Goal: Entertainment & Leisure: Browse casually

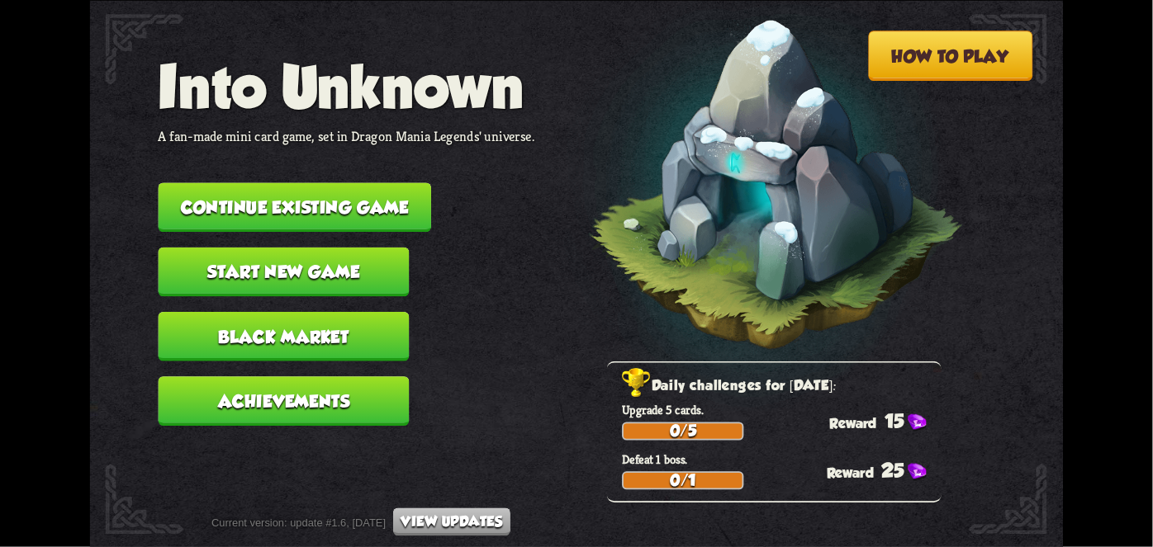
click at [331, 183] on button "Continue existing game" at bounding box center [295, 207] width 273 height 50
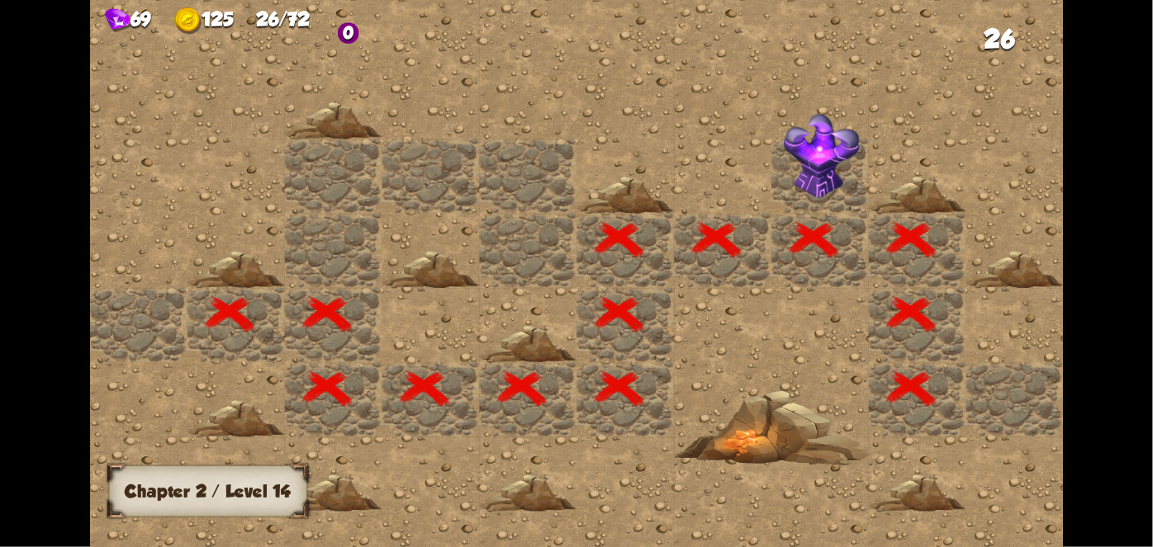
scroll to position [0, 317]
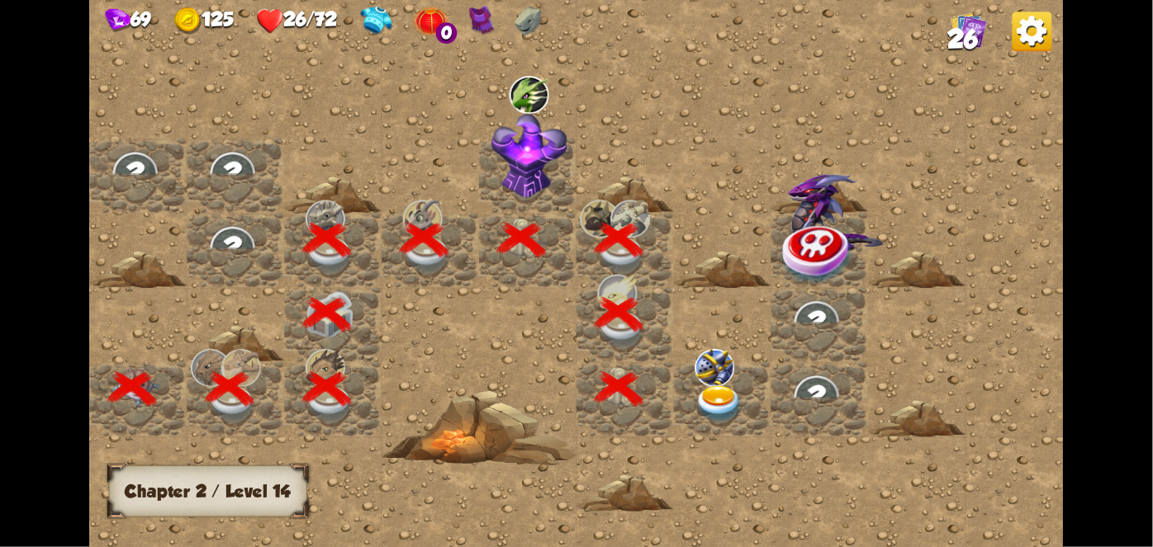
click at [724, 386] on img at bounding box center [719, 404] width 49 height 38
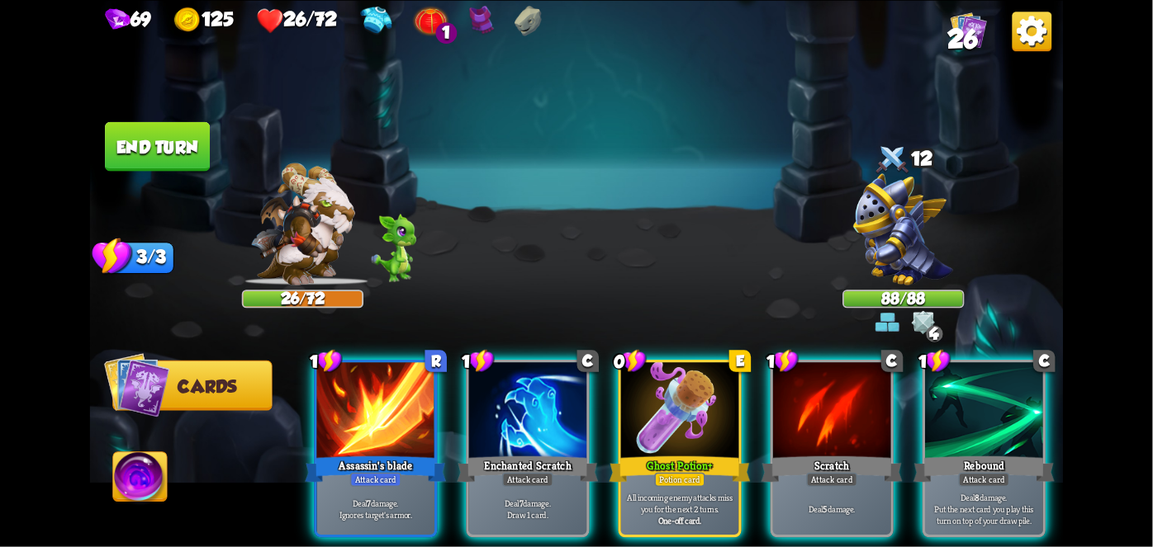
click at [699, 492] on p "All incoming enemy attacks miss you for the next 2 turns." at bounding box center [679, 503] width 111 height 23
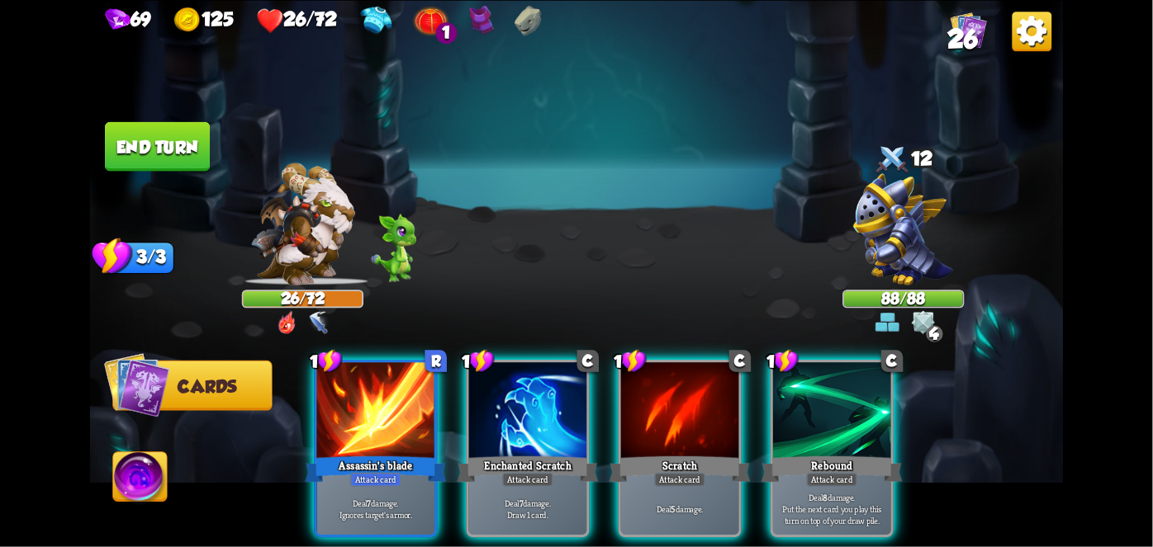
click at [537, 484] on div "Deal 7 damage. Draw 1 card." at bounding box center [528, 509] width 118 height 51
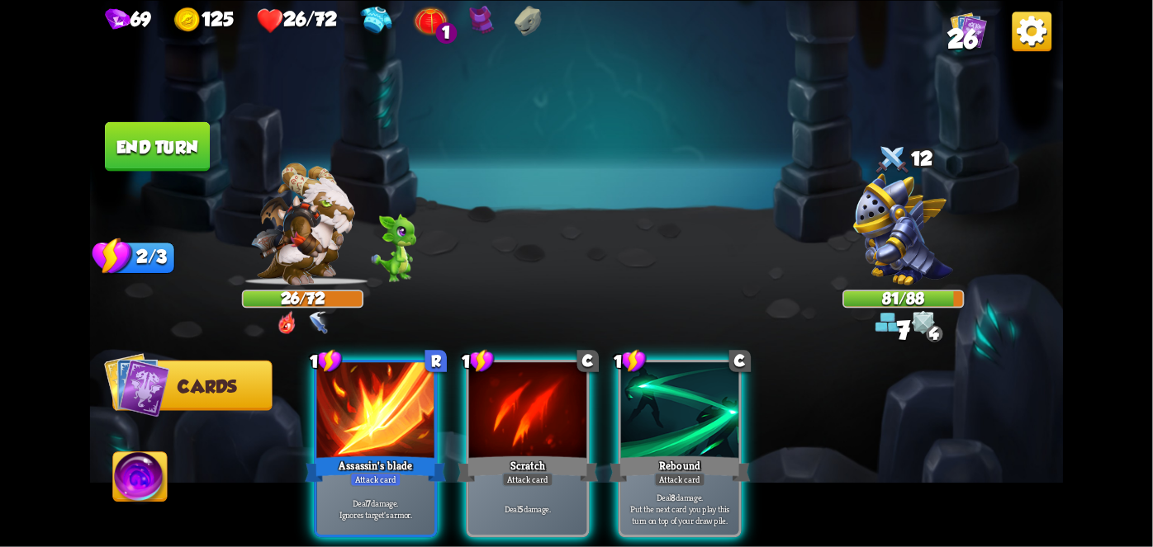
click at [371, 472] on div "Attack card" at bounding box center [375, 479] width 51 height 14
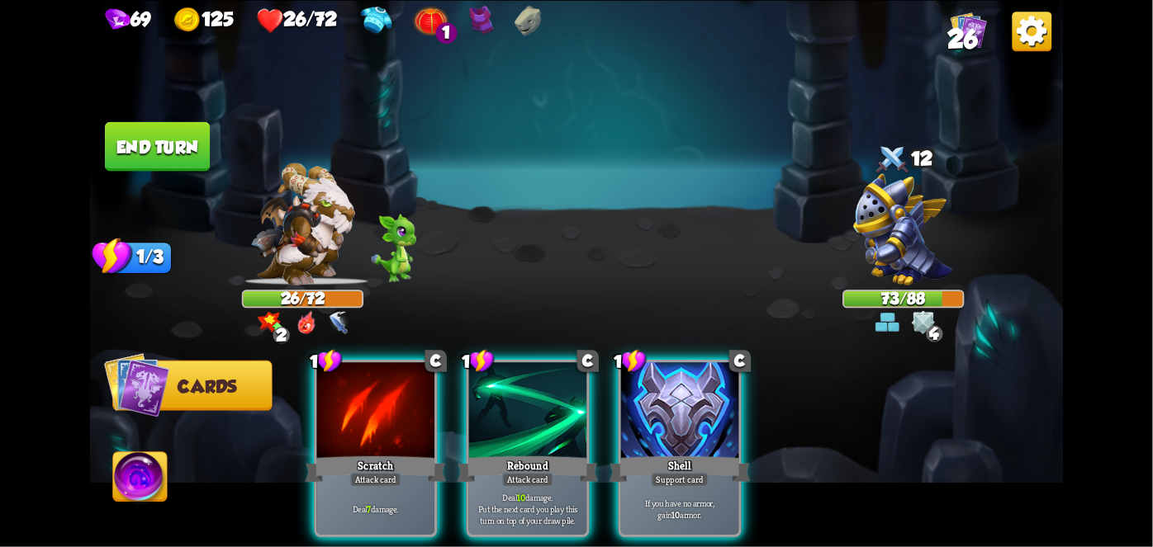
click at [509, 472] on div "Attack card" at bounding box center [527, 479] width 51 height 14
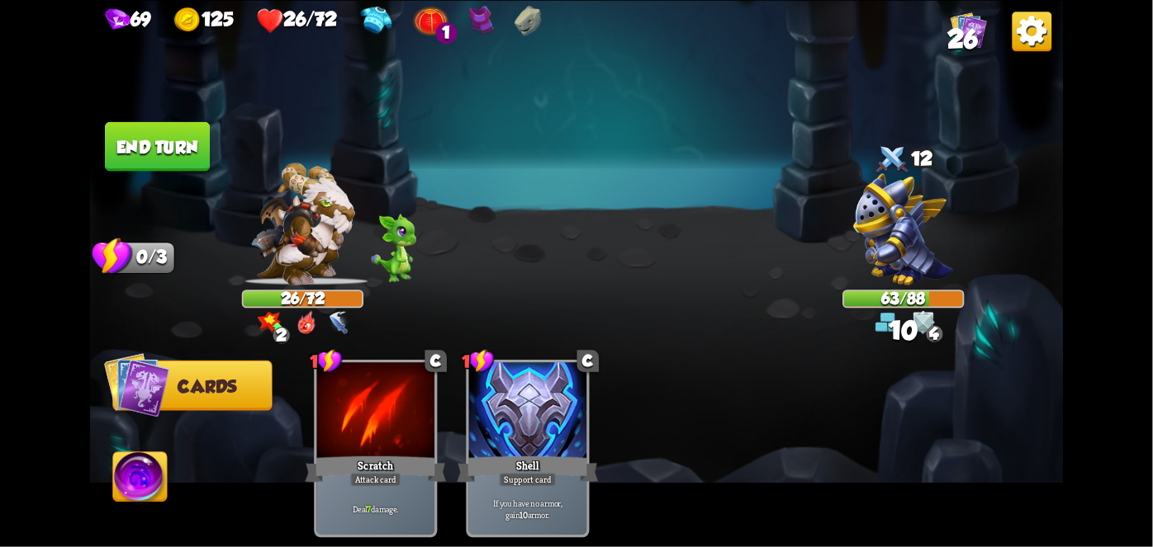
click at [162, 148] on button "End turn" at bounding box center [157, 146] width 105 height 50
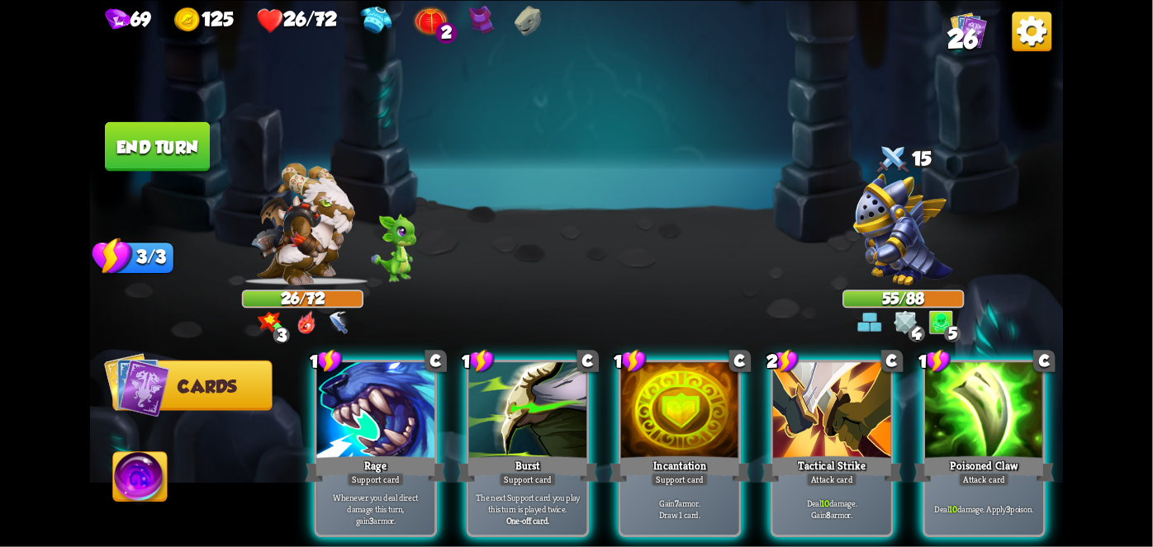
click at [853, 472] on div "Attack card" at bounding box center [831, 479] width 51 height 14
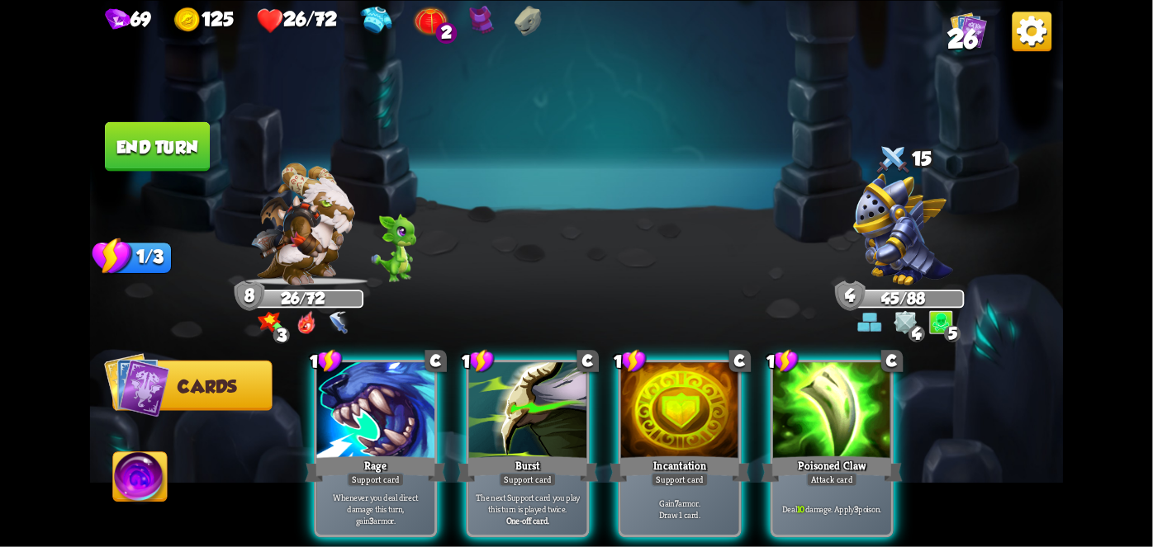
click at [843, 484] on div "Deal 10 damage. Apply 3 poison." at bounding box center [832, 509] width 118 height 51
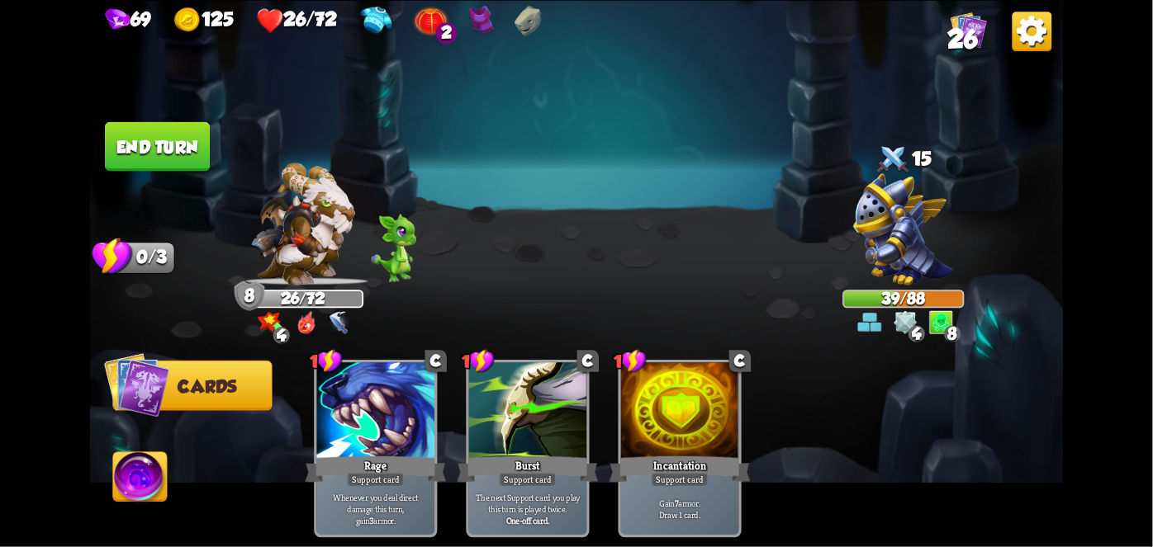
click at [140, 141] on button "End turn" at bounding box center [157, 146] width 107 height 50
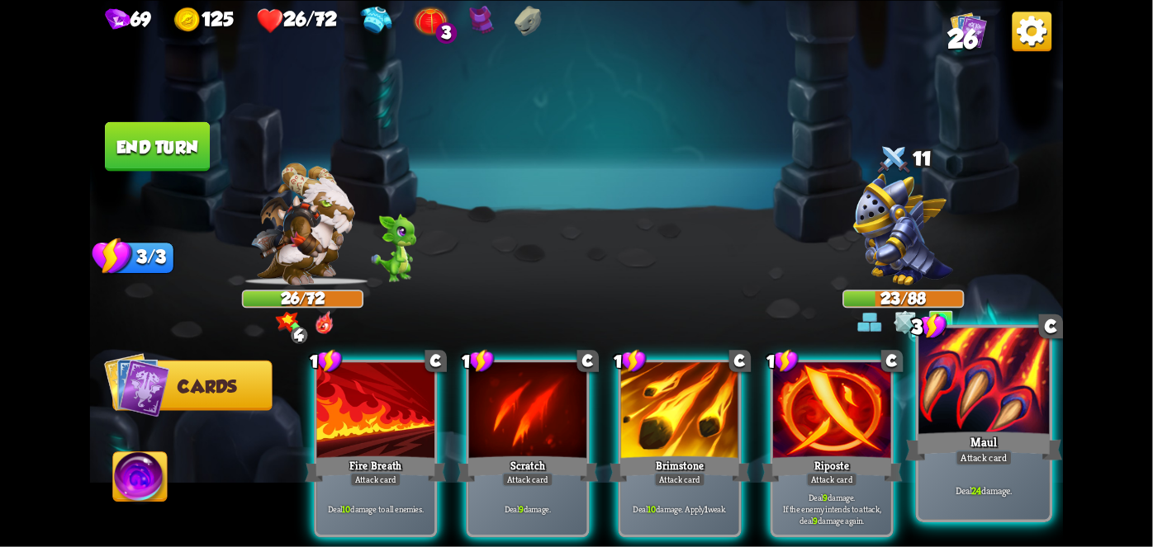
click at [984, 415] on div at bounding box center [983, 383] width 130 height 111
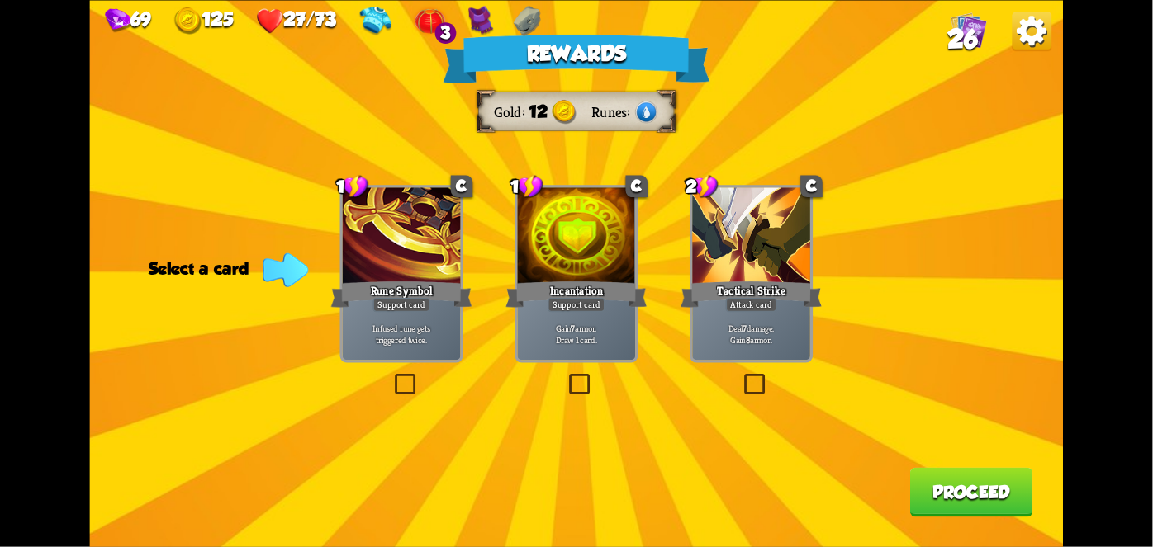
click at [583, 302] on div "Support card" at bounding box center [576, 305] width 58 height 14
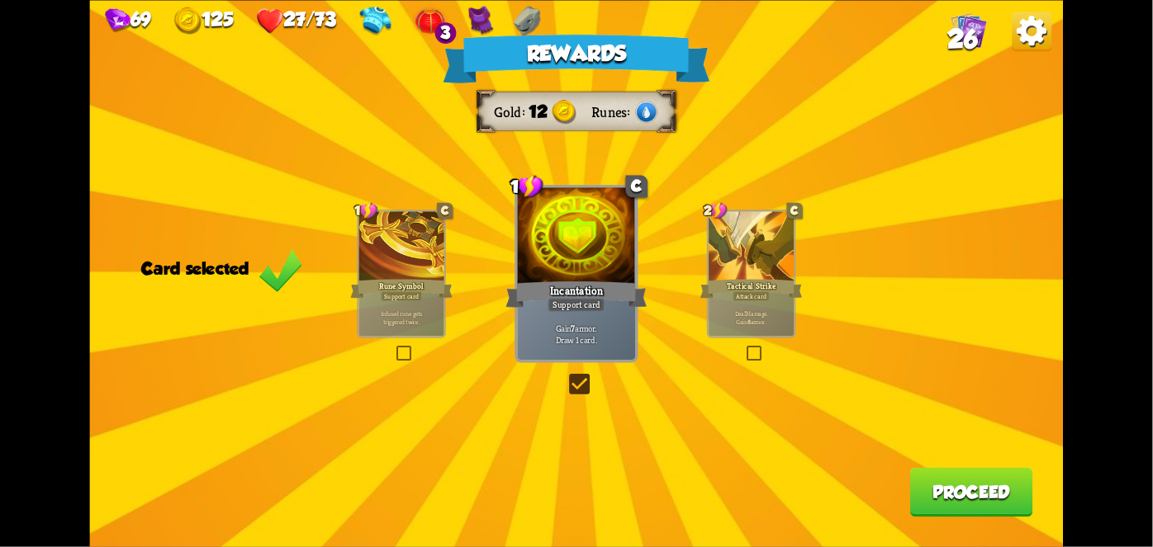
click at [973, 490] on button "Proceed" at bounding box center [971, 492] width 123 height 50
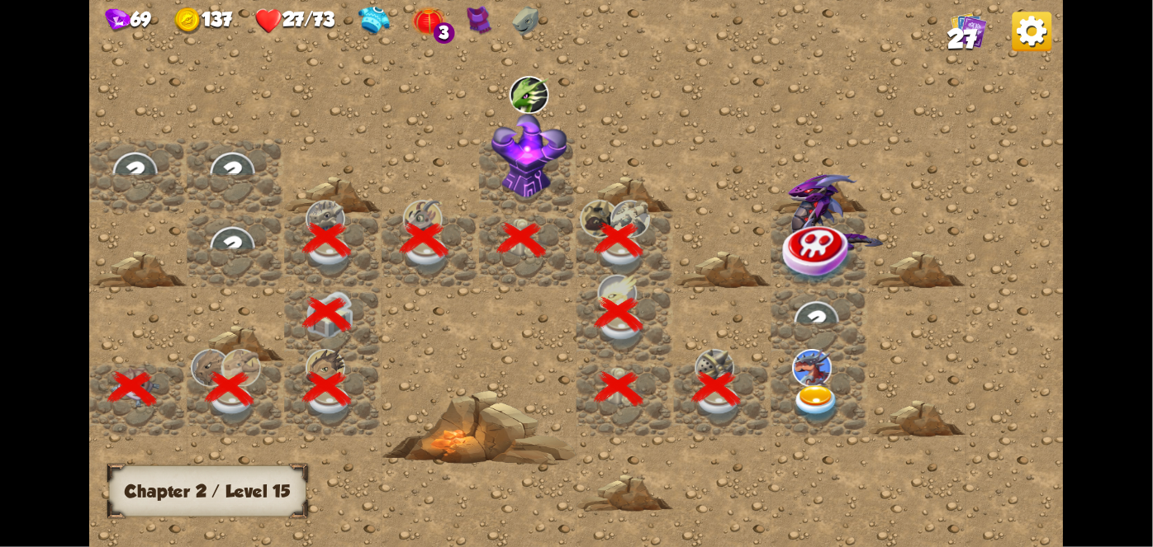
click at [821, 396] on img at bounding box center [817, 404] width 49 height 38
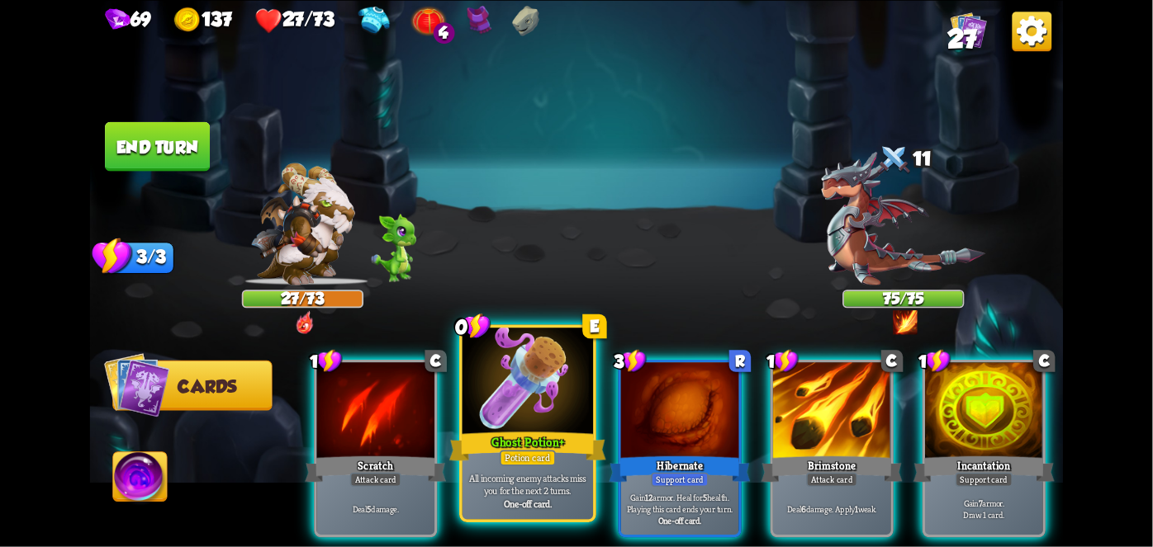
click at [524, 438] on div "Ghost Potion +" at bounding box center [527, 446] width 157 height 35
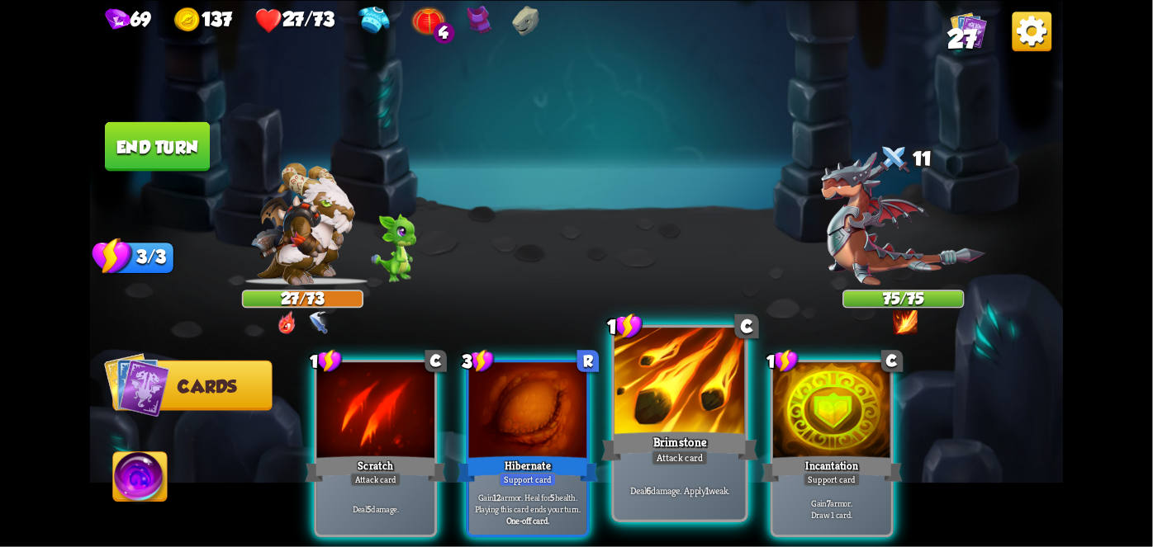
click at [691, 483] on div "Deal 6 damage. Apply 1 weak." at bounding box center [679, 490] width 130 height 57
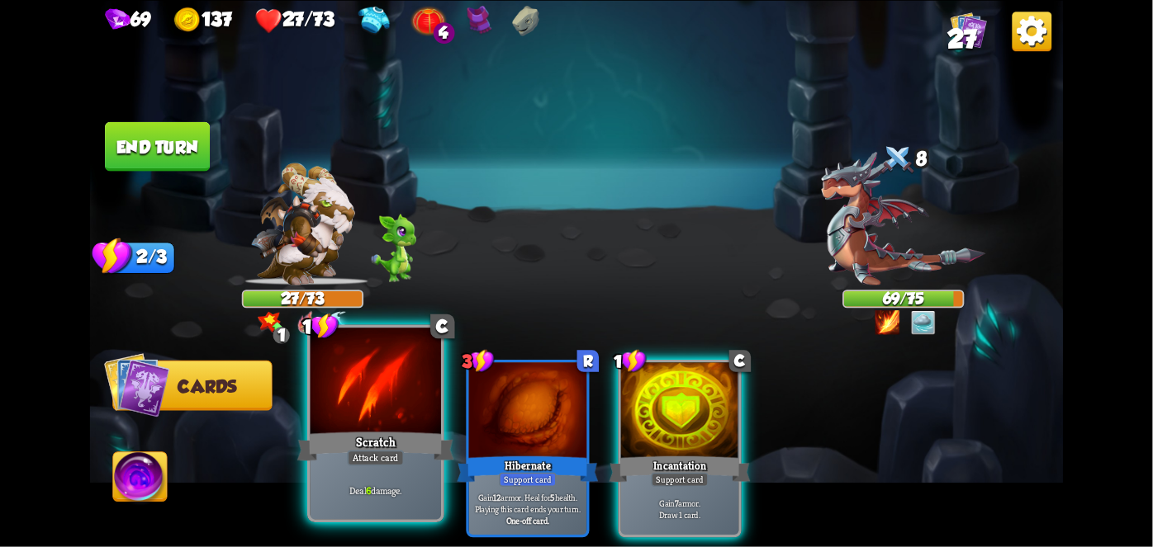
click at [396, 399] on div at bounding box center [375, 383] width 130 height 111
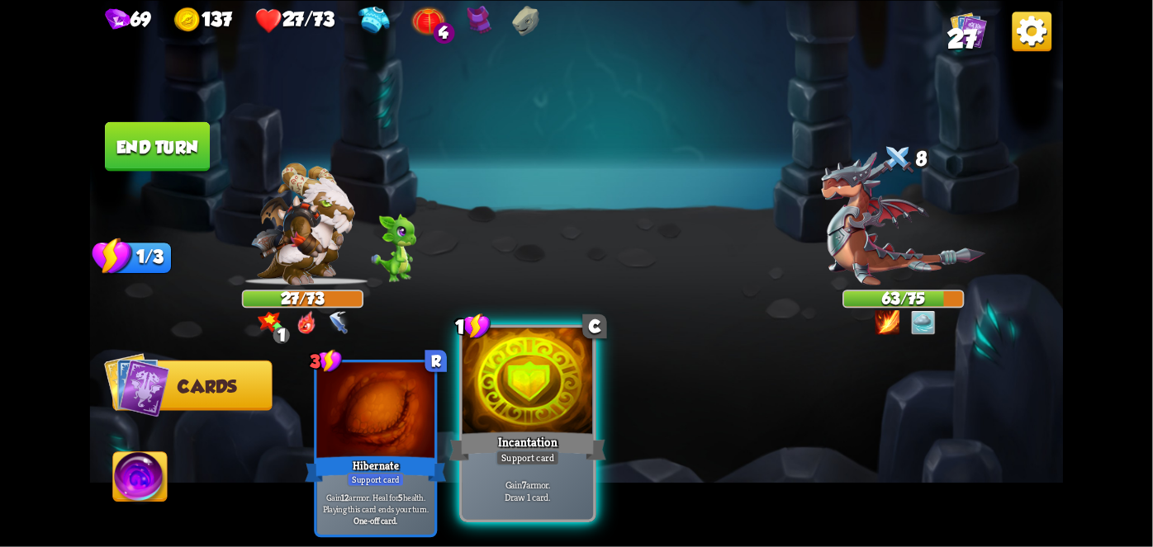
click at [514, 405] on div at bounding box center [527, 383] width 130 height 111
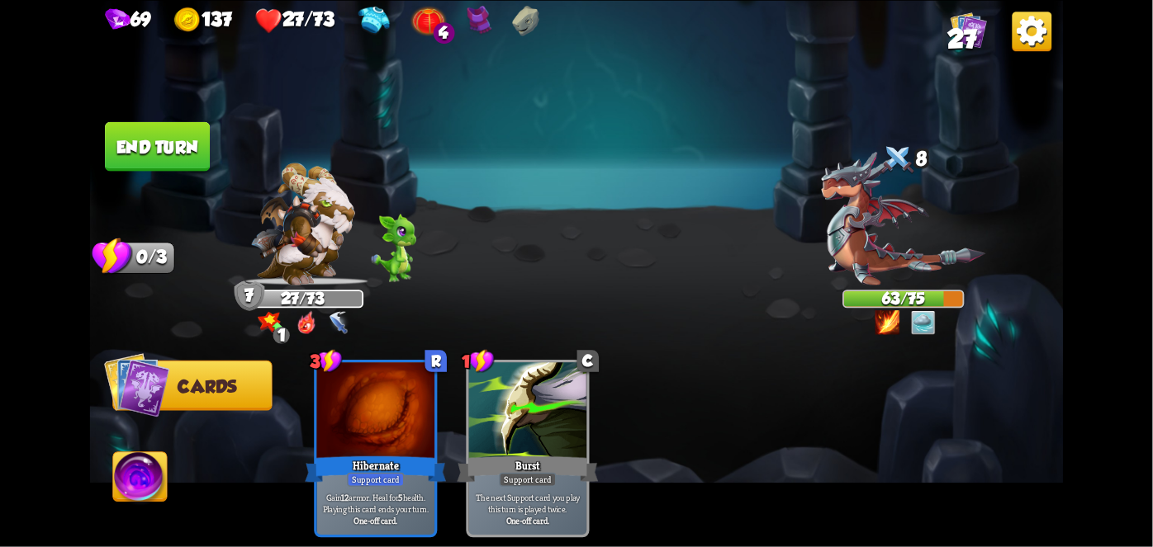
click at [180, 150] on button "End turn" at bounding box center [157, 146] width 105 height 50
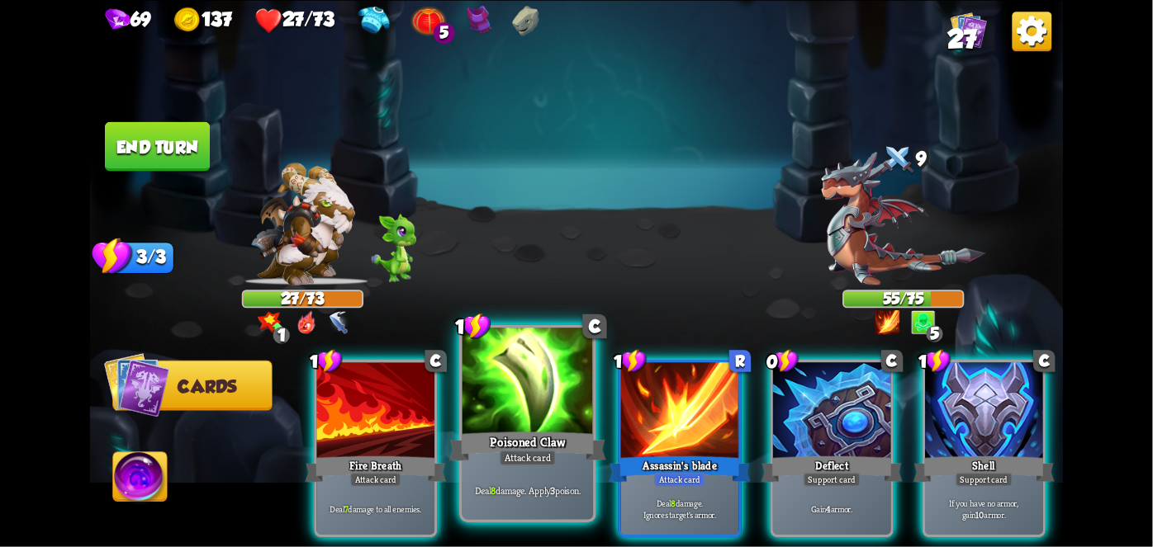
click at [549, 414] on div at bounding box center [527, 383] width 130 height 111
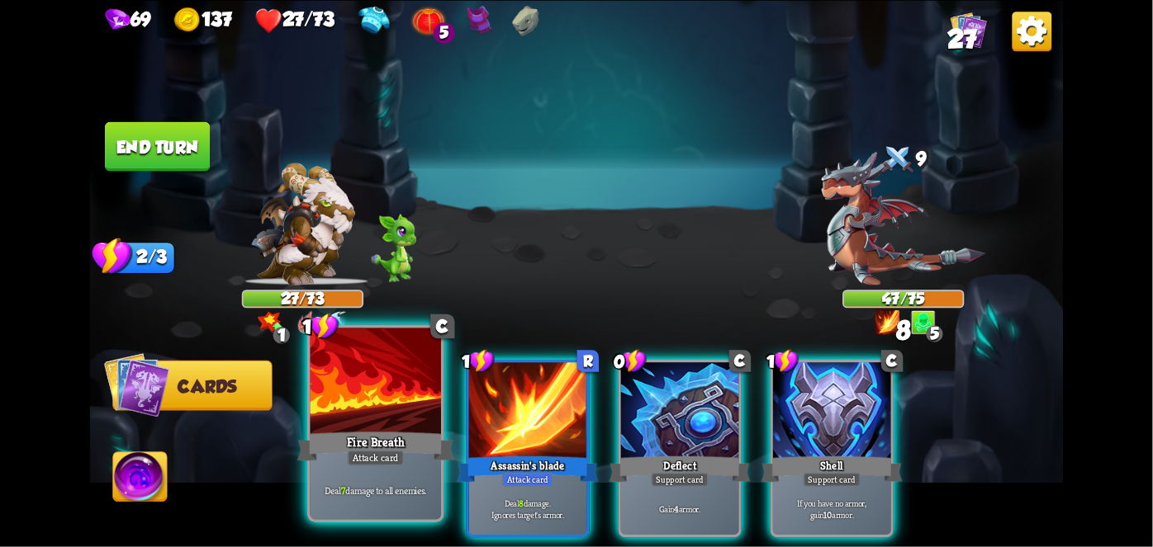
click at [385, 438] on div "Fire Breath" at bounding box center [375, 446] width 157 height 35
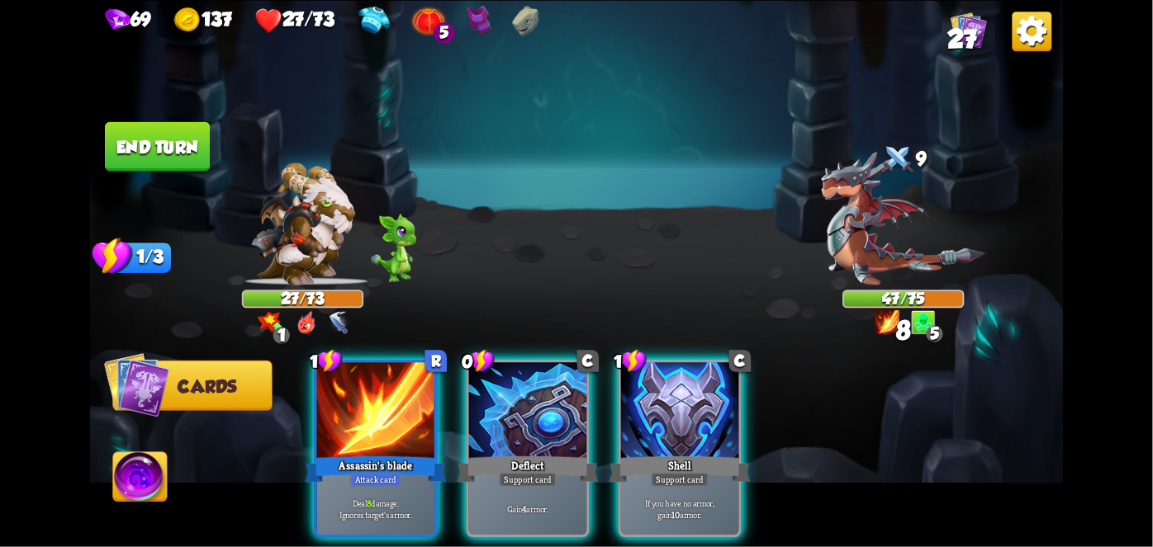
click at [385, 453] on div "Assassin's blade" at bounding box center [375, 468] width 141 height 31
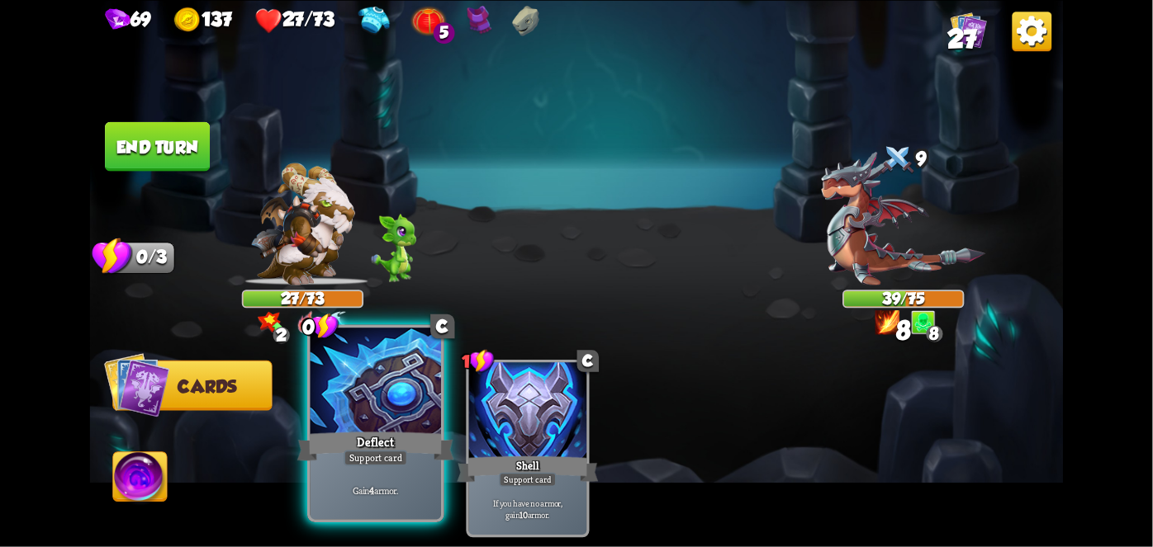
click at [371, 400] on div at bounding box center [375, 383] width 130 height 111
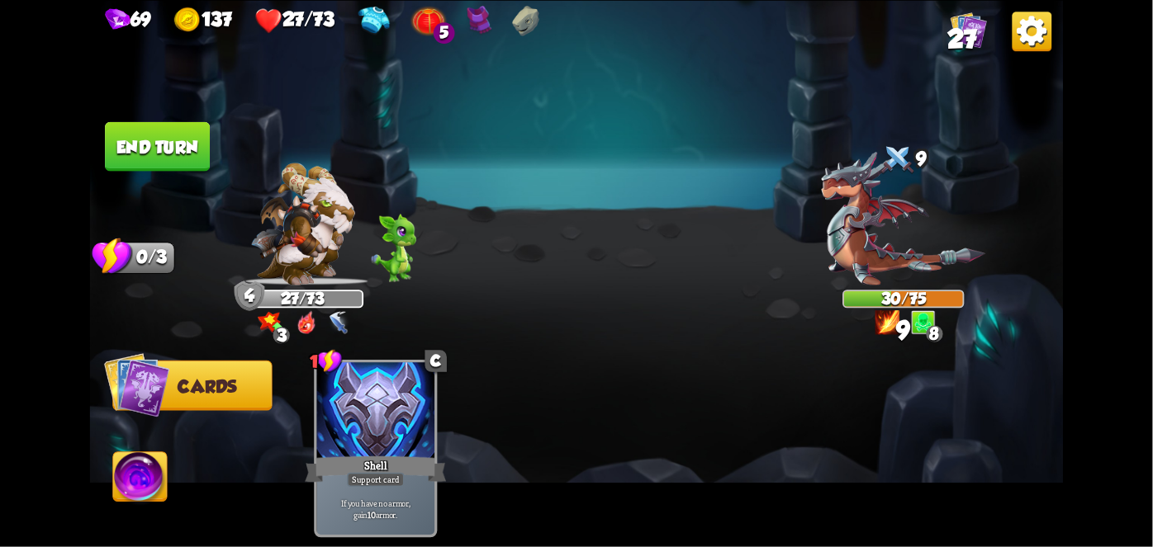
click at [163, 135] on button "End turn" at bounding box center [157, 146] width 107 height 50
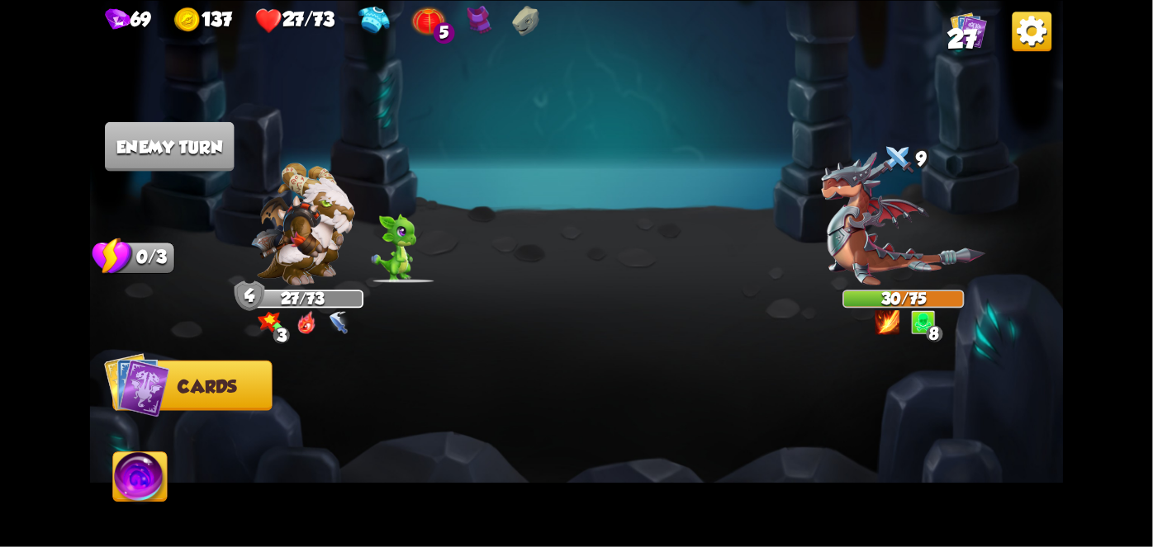
click at [309, 55] on div "Select an enemy to attack... You don't have enough stamina to play that card...…" at bounding box center [576, 273] width 973 height 547
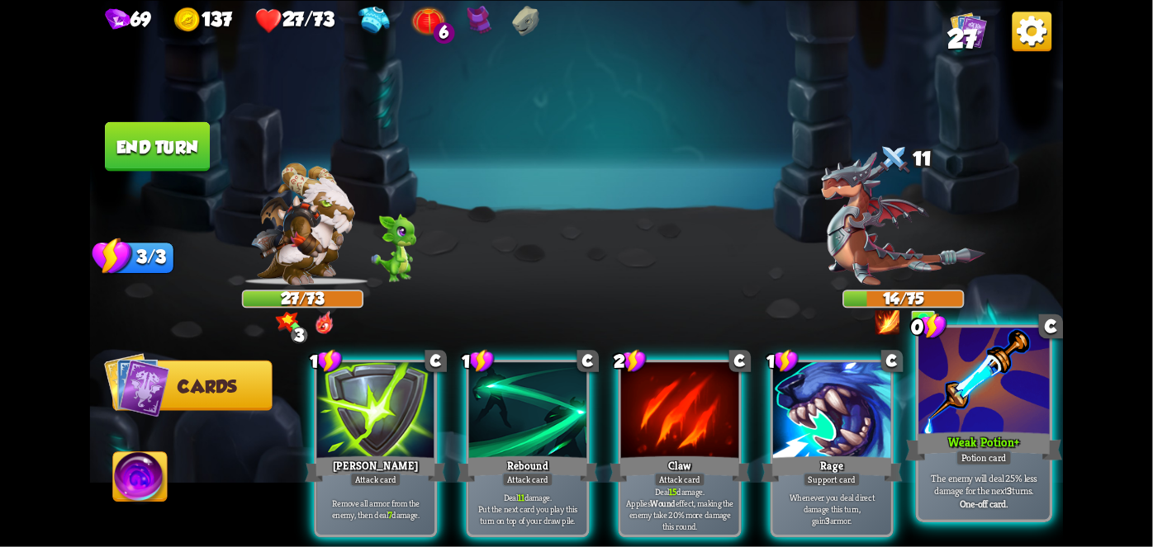
click at [996, 413] on div at bounding box center [983, 383] width 130 height 111
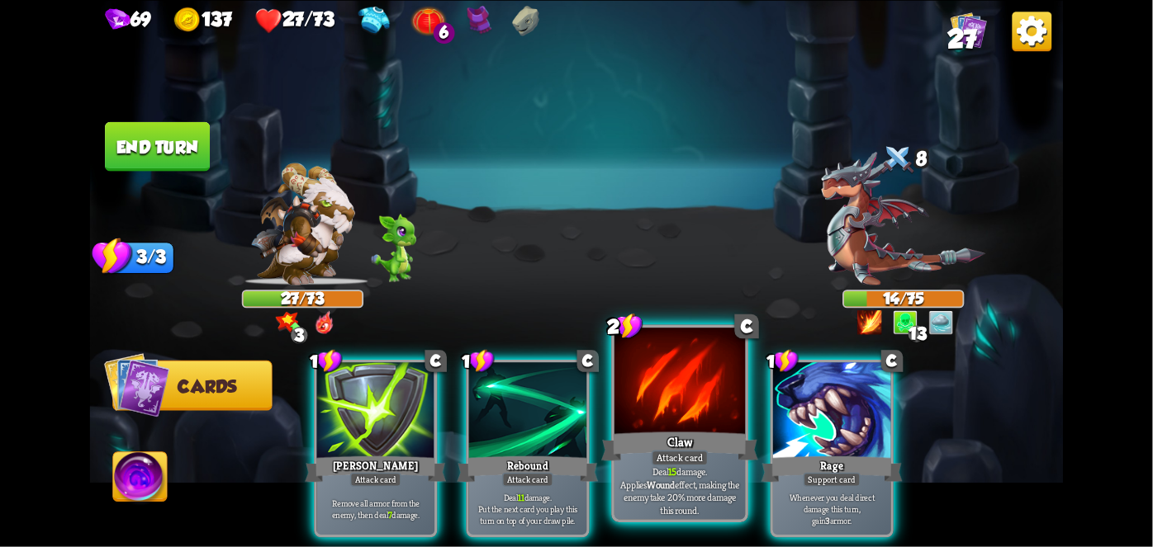
click at [682, 431] on div "Claw" at bounding box center [679, 446] width 157 height 35
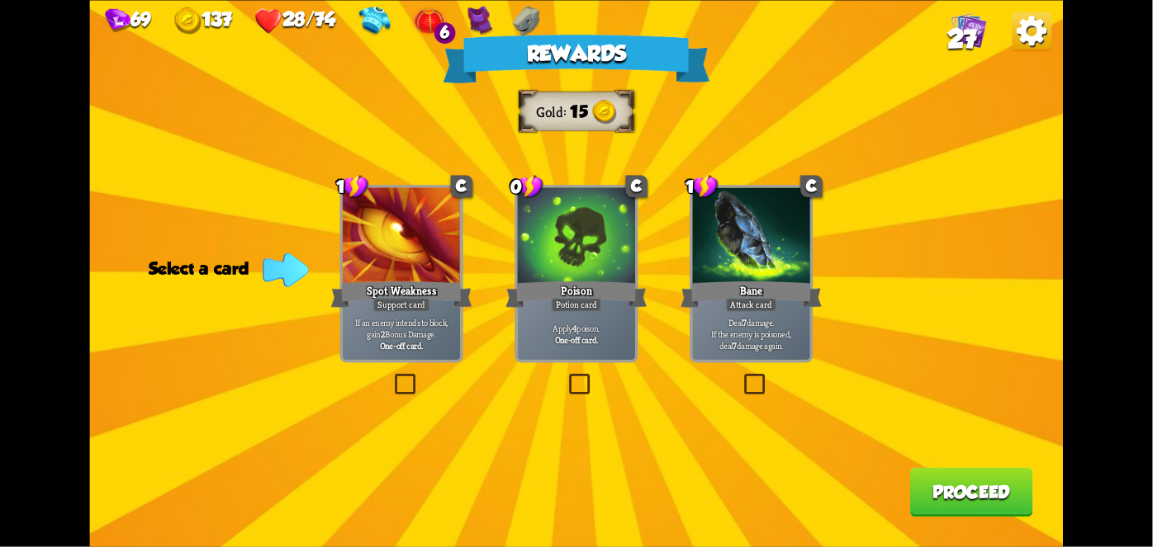
click at [785, 283] on div "Bane" at bounding box center [750, 293] width 141 height 31
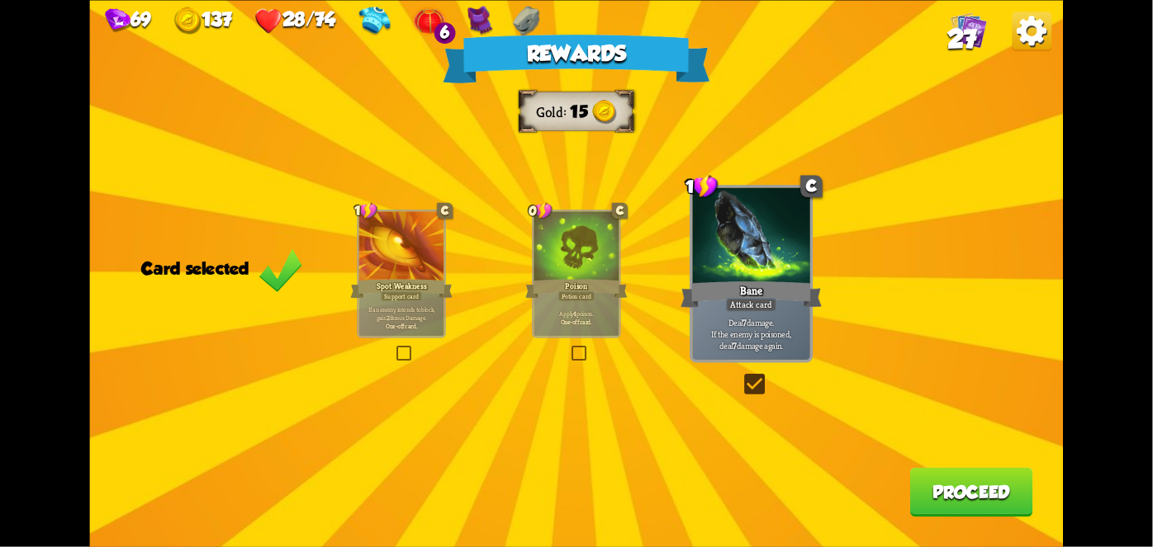
click at [956, 491] on button "Proceed" at bounding box center [971, 492] width 123 height 50
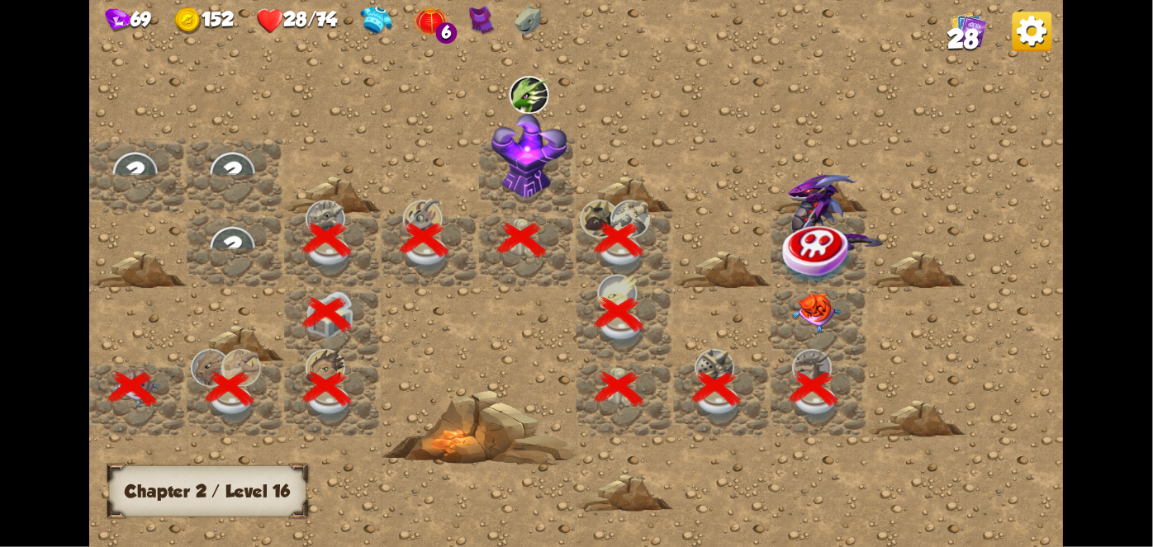
click at [810, 326] on img at bounding box center [817, 312] width 49 height 40
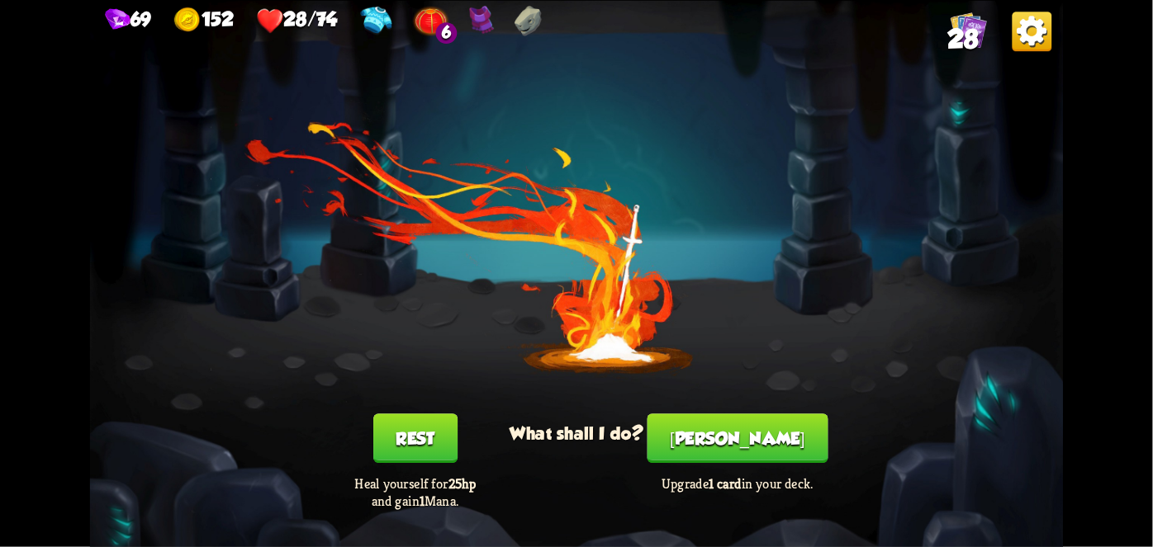
click at [418, 430] on button "Rest" at bounding box center [415, 439] width 84 height 50
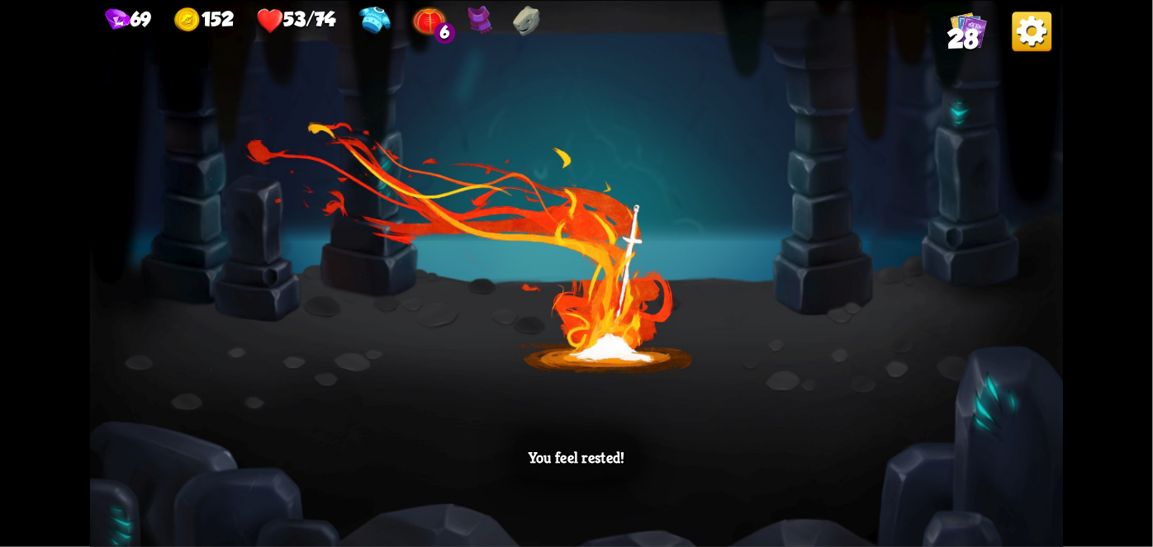
click at [547, 428] on div "You feel rested!" at bounding box center [576, 273] width 973 height 547
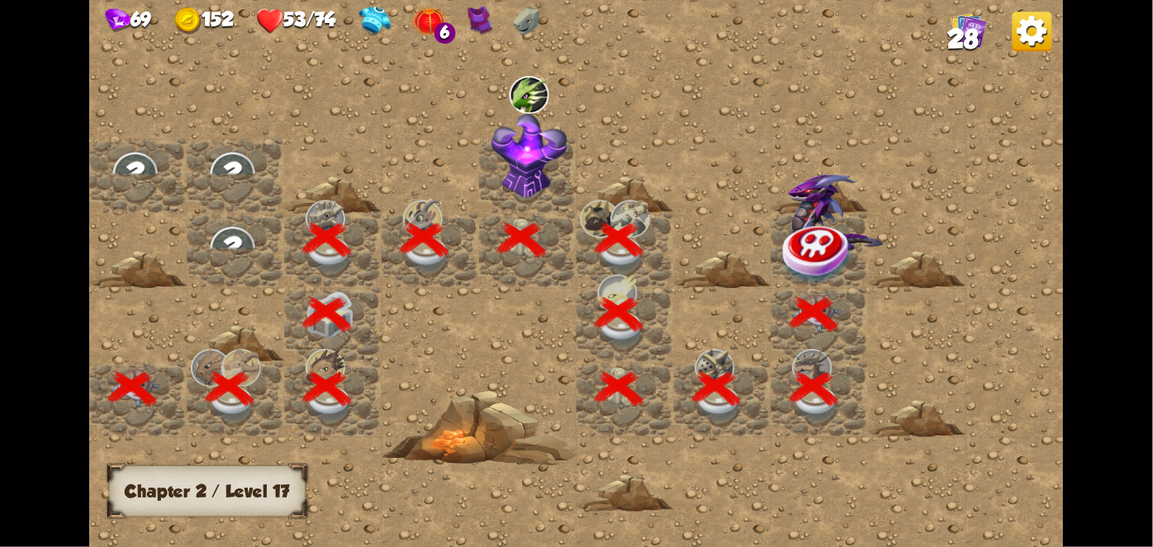
click at [821, 219] on img at bounding box center [834, 214] width 97 height 82
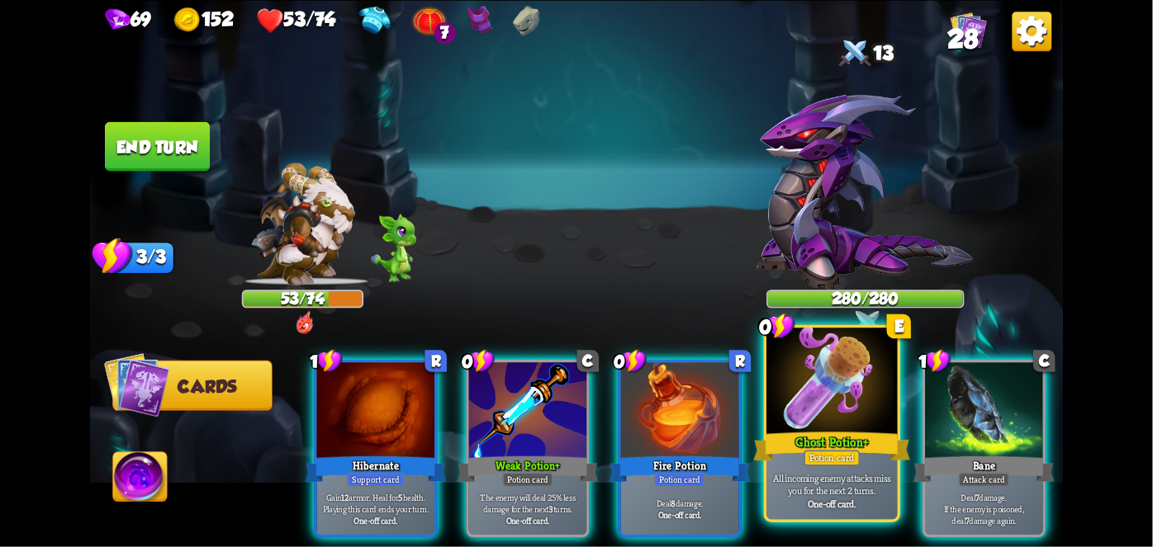
click at [819, 410] on div at bounding box center [831, 383] width 130 height 111
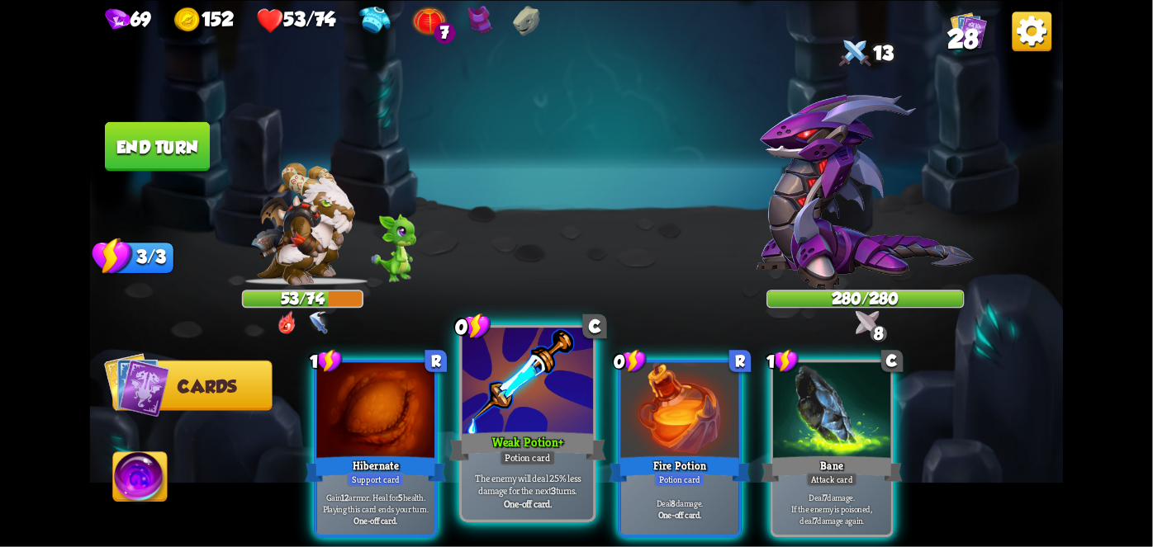
click at [552, 436] on div "Weak Potion +" at bounding box center [527, 446] width 157 height 35
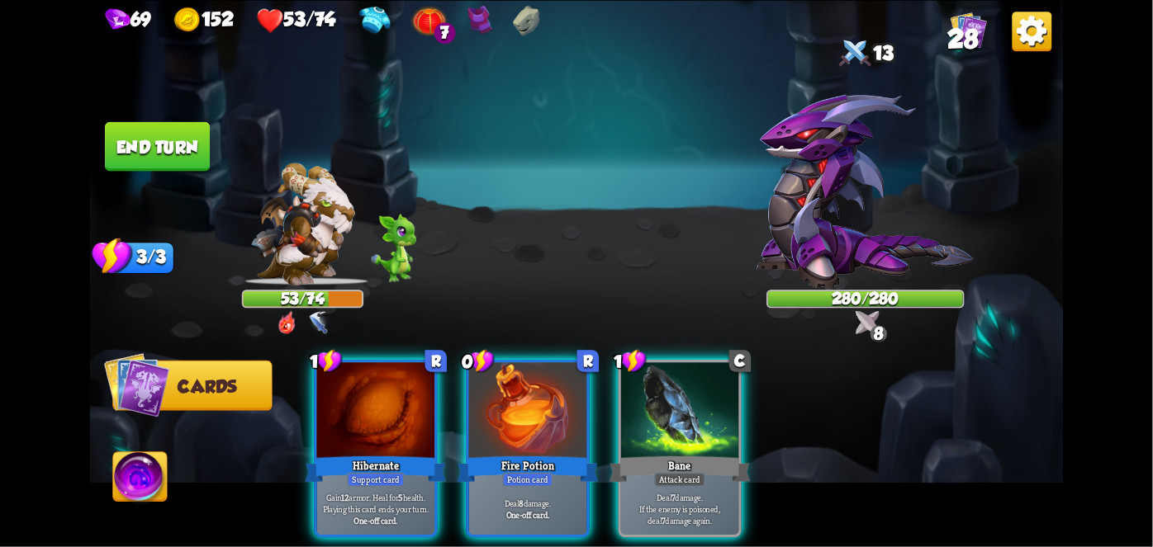
click at [552, 453] on div "Fire Potion" at bounding box center [527, 468] width 141 height 31
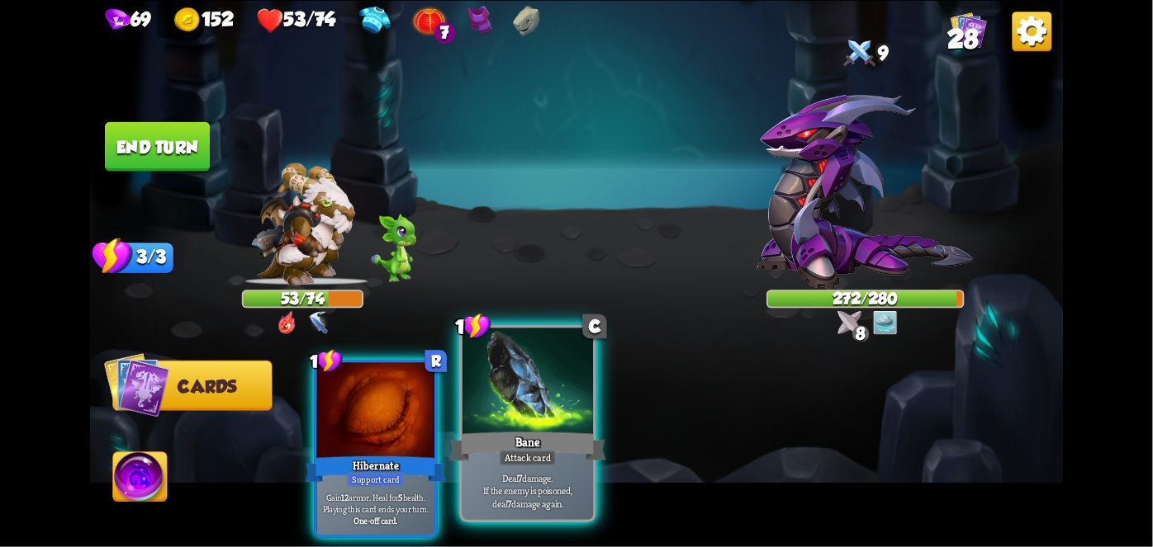
click at [538, 357] on div at bounding box center [527, 383] width 130 height 111
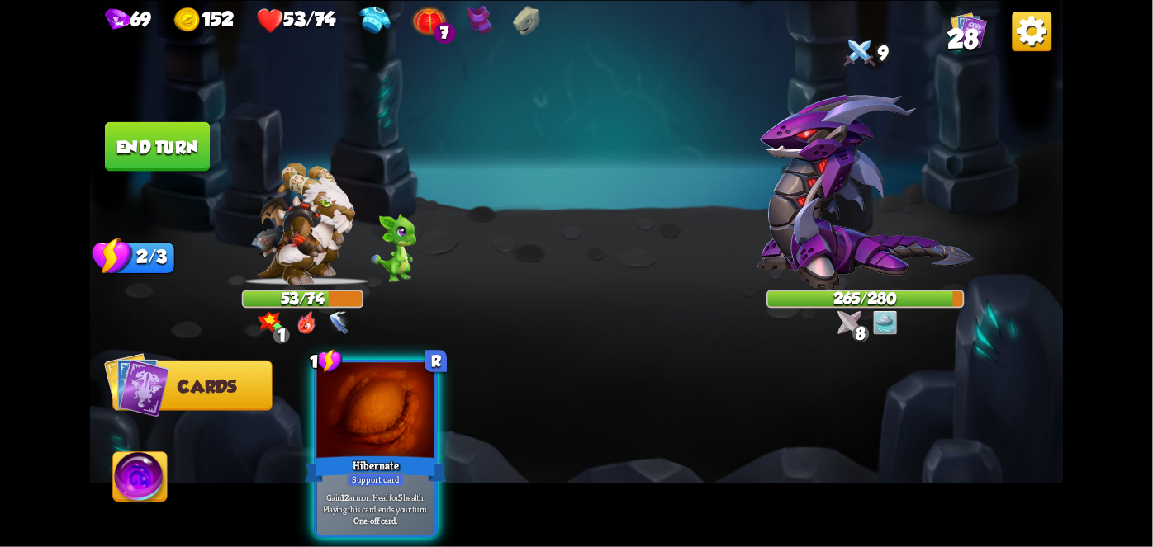
click at [145, 128] on button "End turn" at bounding box center [157, 146] width 105 height 50
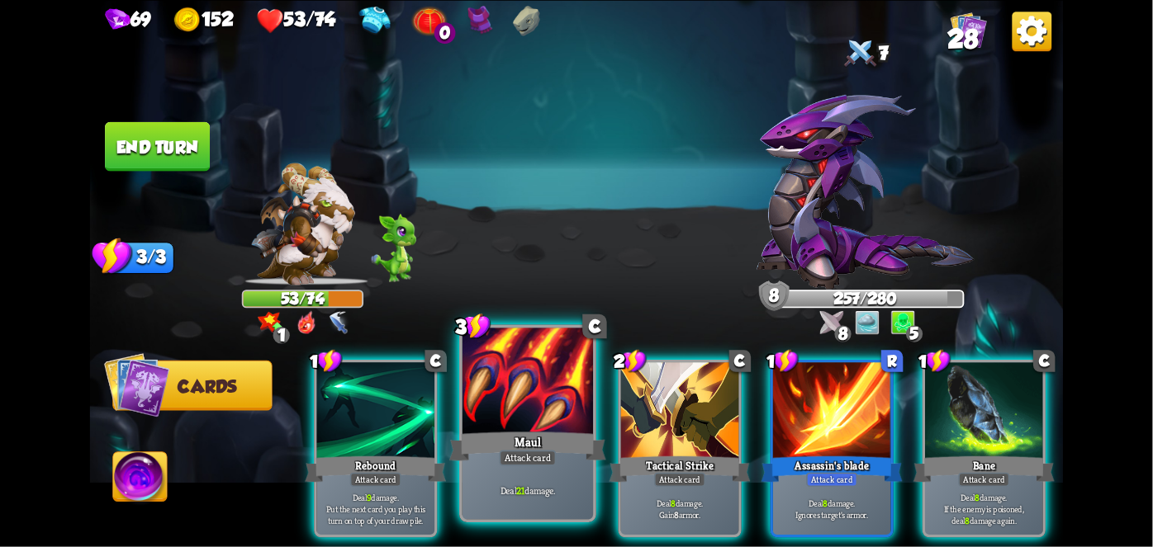
click at [521, 382] on div at bounding box center [527, 383] width 130 height 111
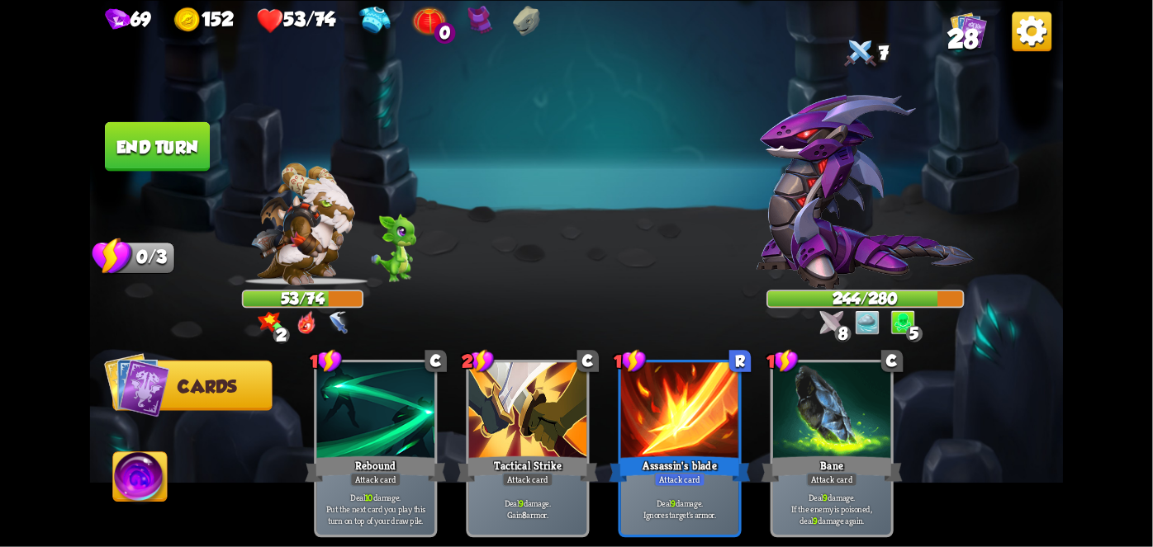
click at [154, 144] on button "End turn" at bounding box center [157, 146] width 105 height 50
